Goal: Find specific page/section: Find specific page/section

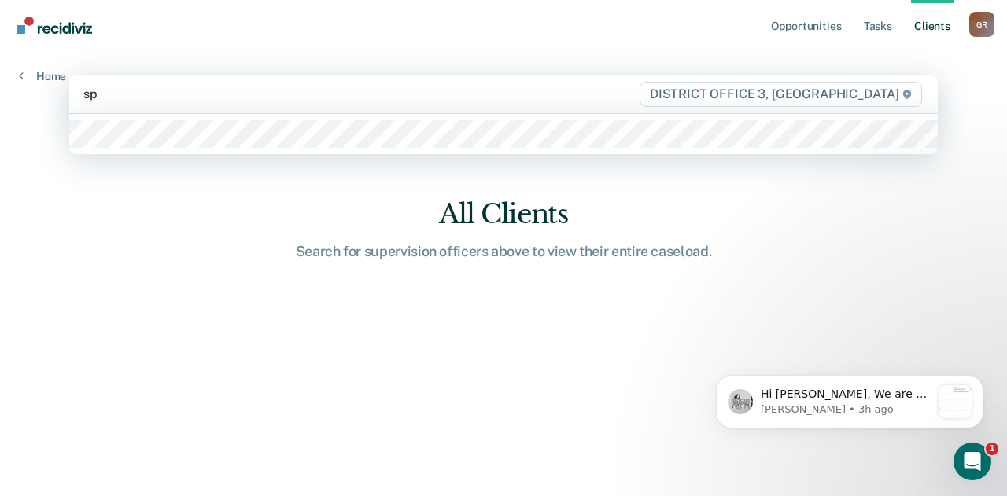
type input "spe"
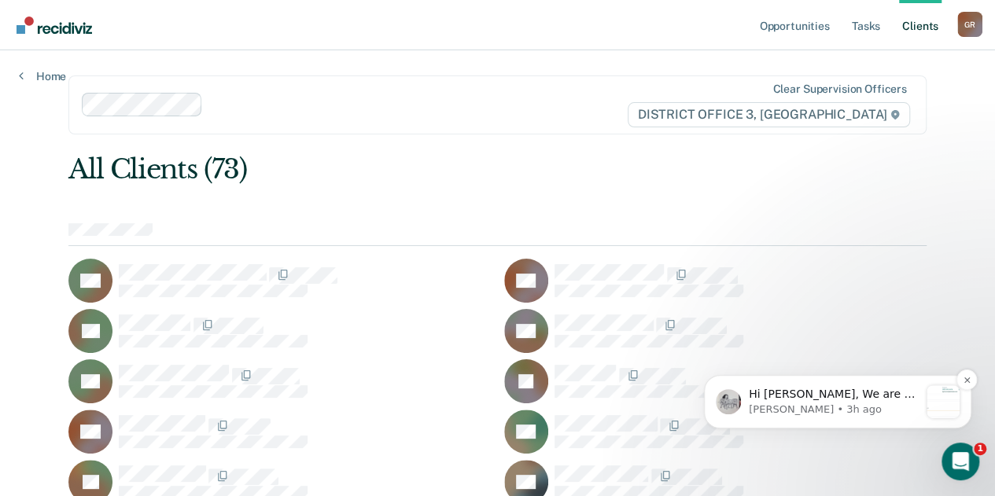
drag, startPoint x: 832, startPoint y: 393, endPoint x: 930, endPoint y: 390, distance: 98.4
click at [930, 390] on div "Notification stack" at bounding box center [942, 401] width 33 height 33
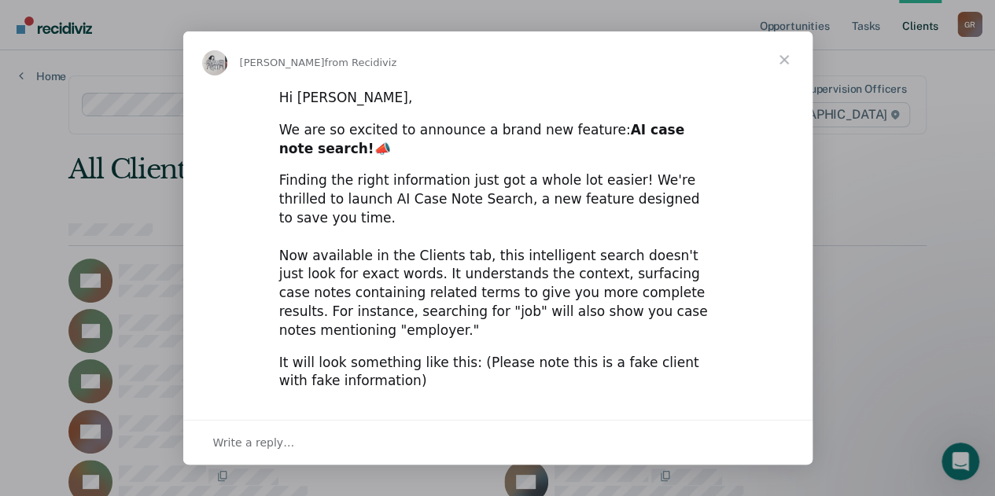
click at [788, 57] on span "Close" at bounding box center [784, 59] width 57 height 57
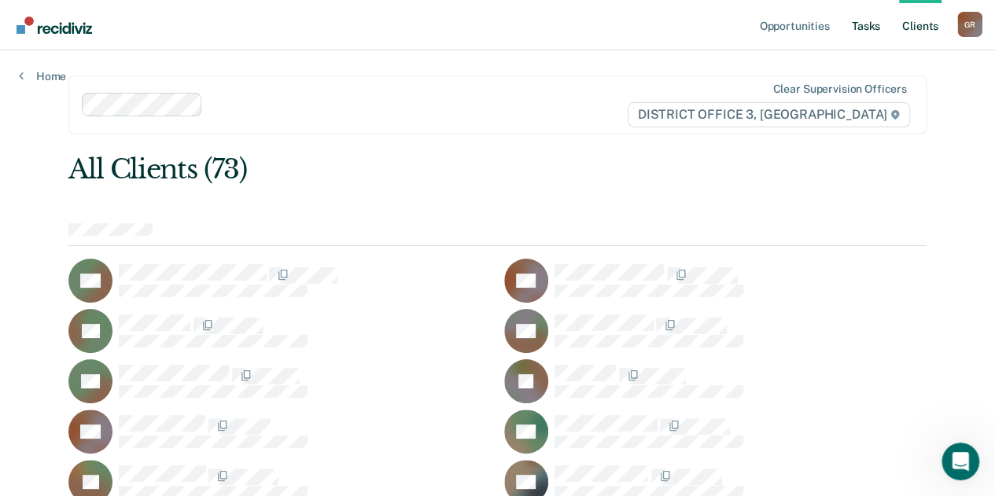
click at [871, 27] on link "Tasks" at bounding box center [866, 25] width 35 height 50
